Goal: Information Seeking & Learning: Learn about a topic

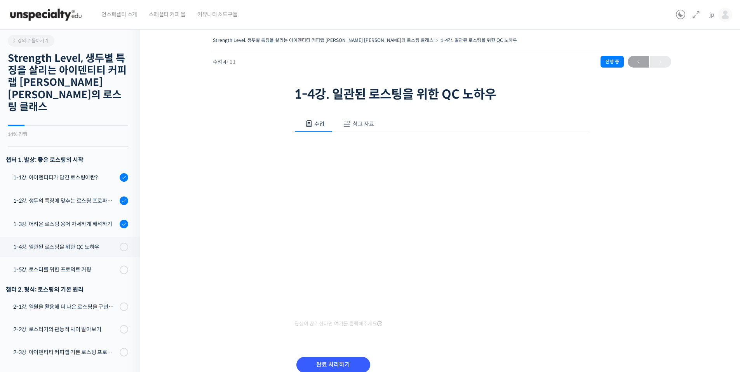
scroll to position [310, 0]
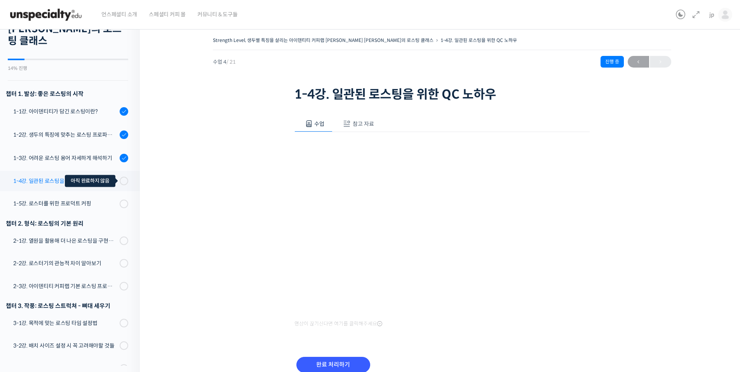
scroll to position [146, 0]
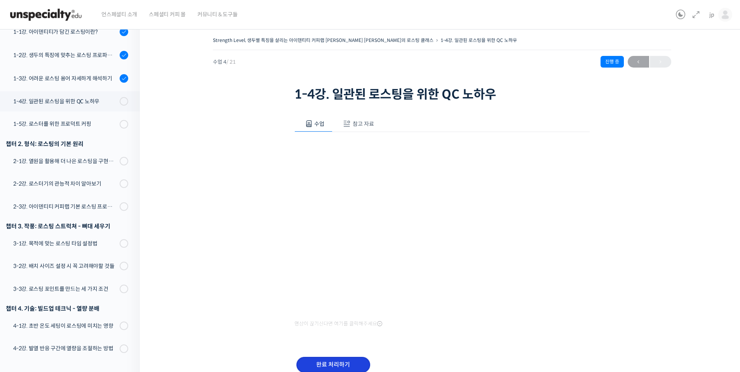
click at [341, 364] on input "완료 처리하기" at bounding box center [333, 365] width 74 height 16
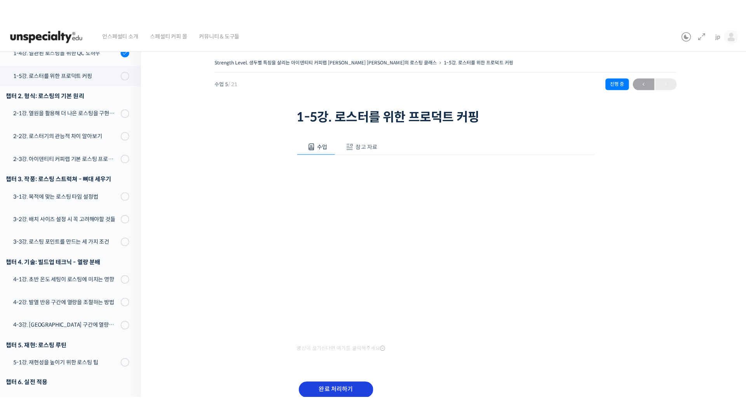
scroll to position [219, 0]
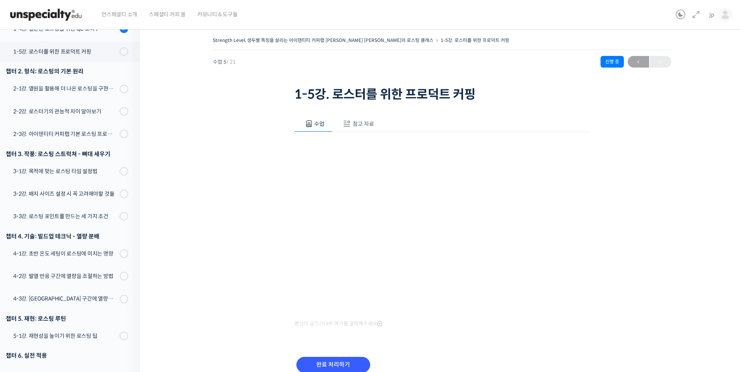
click at [371, 118] on button "참고 자료" at bounding box center [357, 124] width 50 height 16
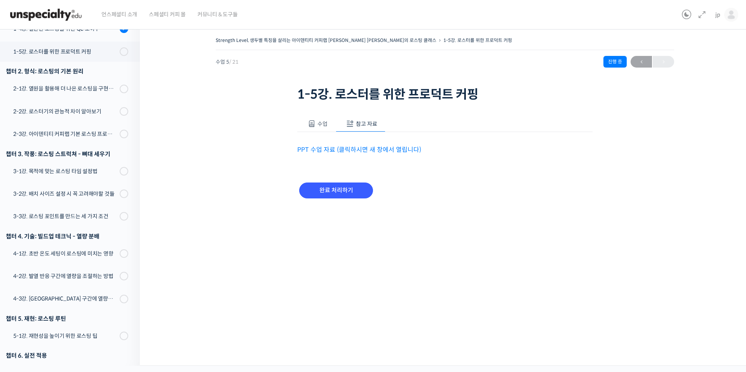
click at [321, 148] on link "PPT 수업 자료 (클릭하시면 새 창에서 열립니다)" at bounding box center [359, 150] width 124 height 8
click at [318, 130] on button "수업" at bounding box center [316, 124] width 38 height 16
